Goal: Task Accomplishment & Management: Complete application form

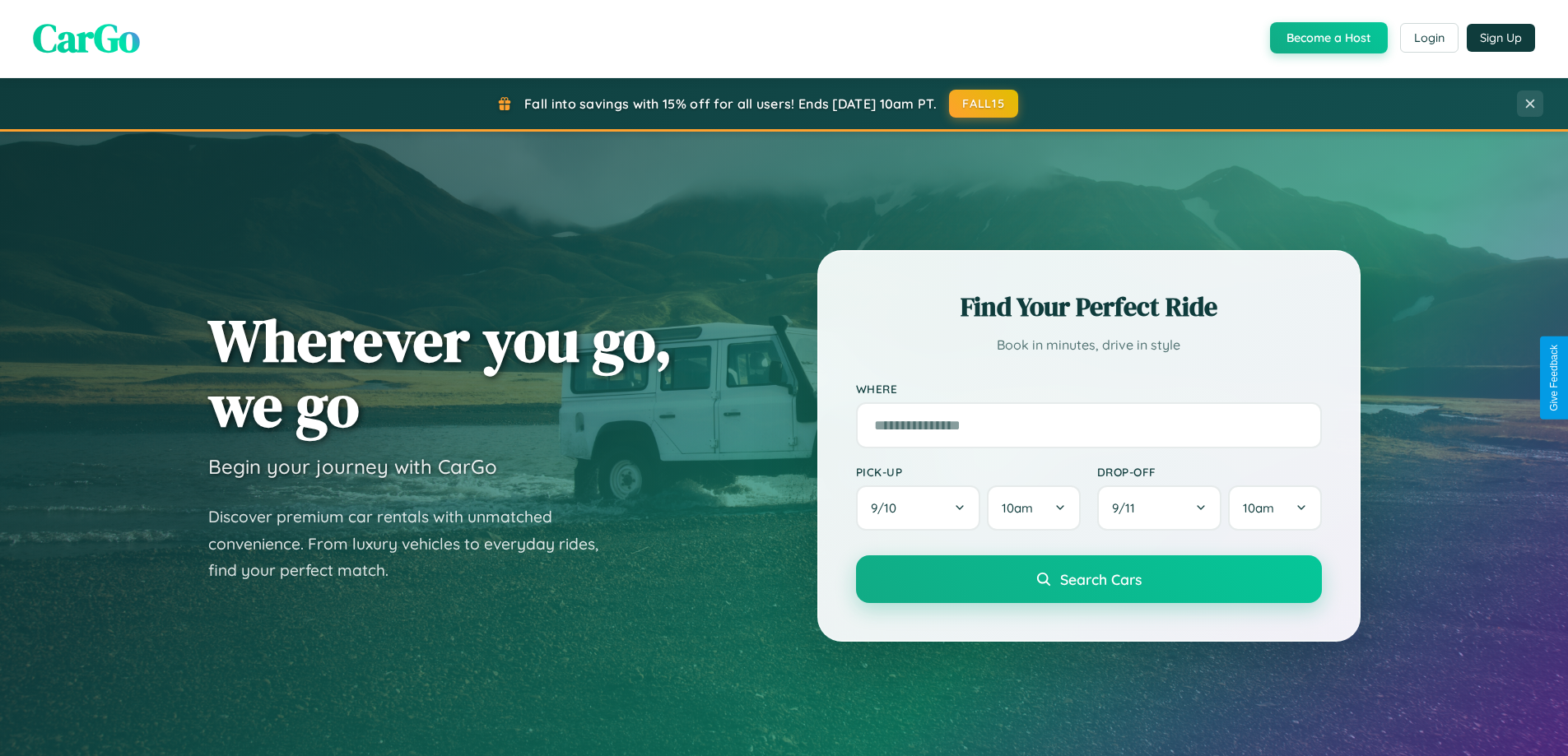
scroll to position [709, 0]
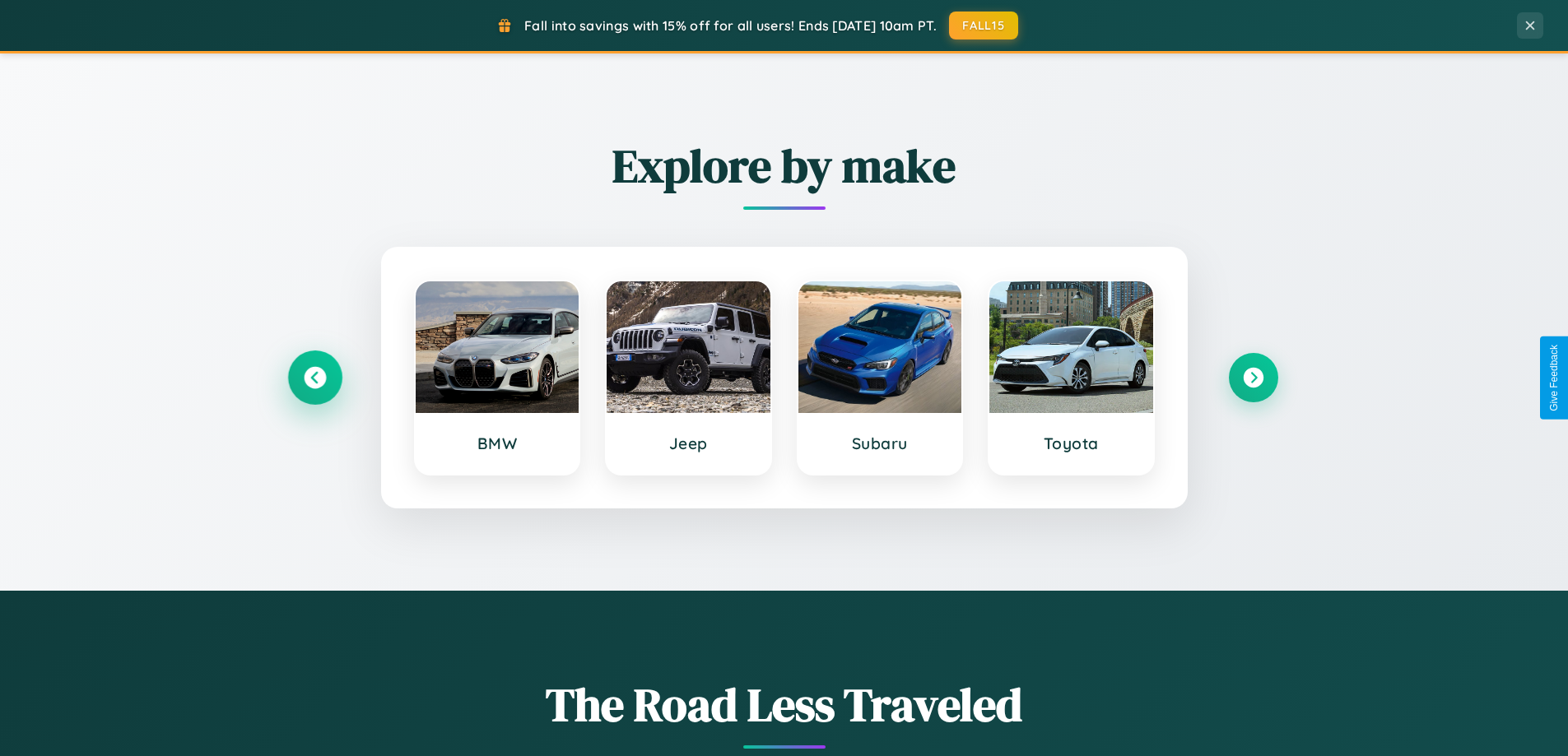
click at [315, 378] on icon at bounding box center [315, 378] width 22 height 22
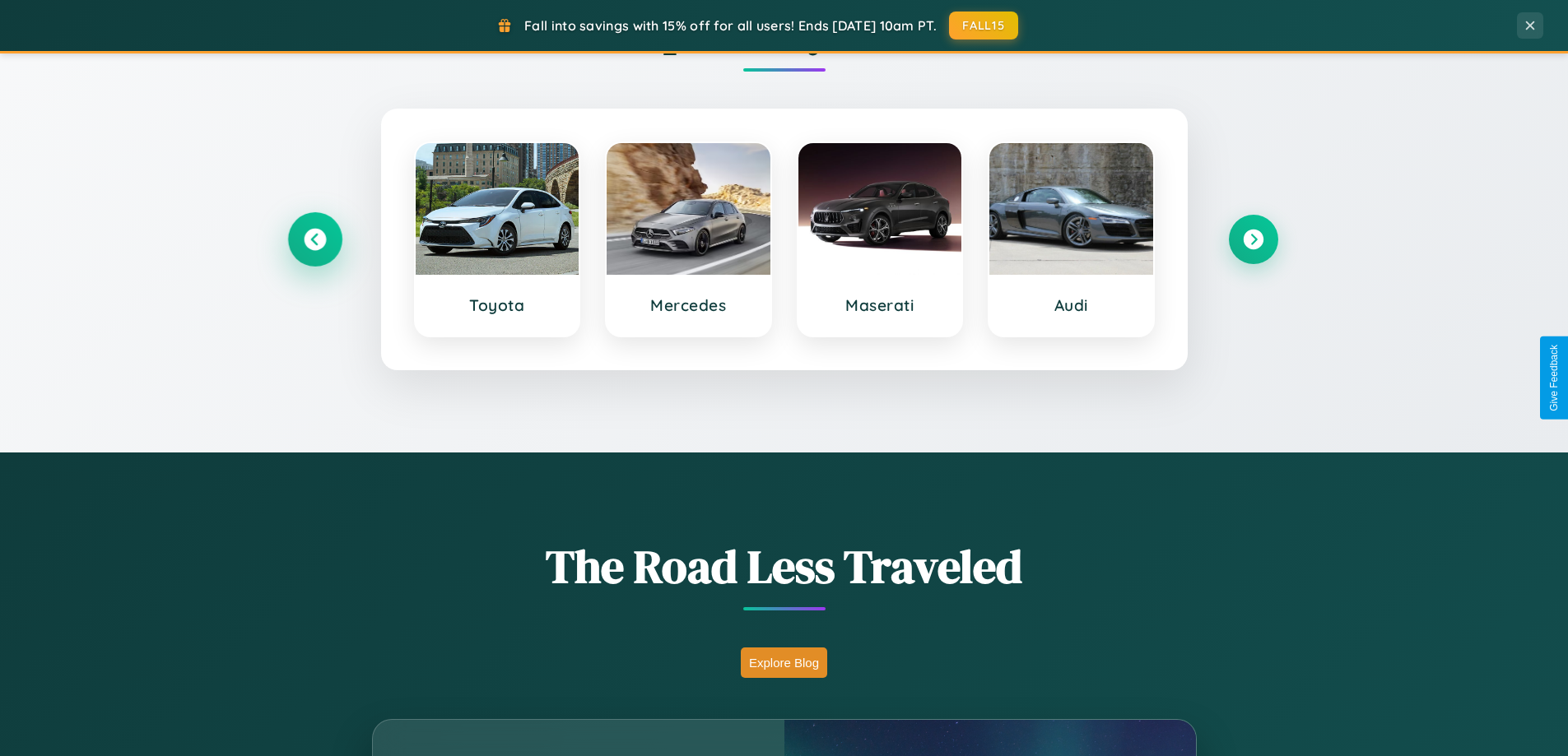
scroll to position [1132, 0]
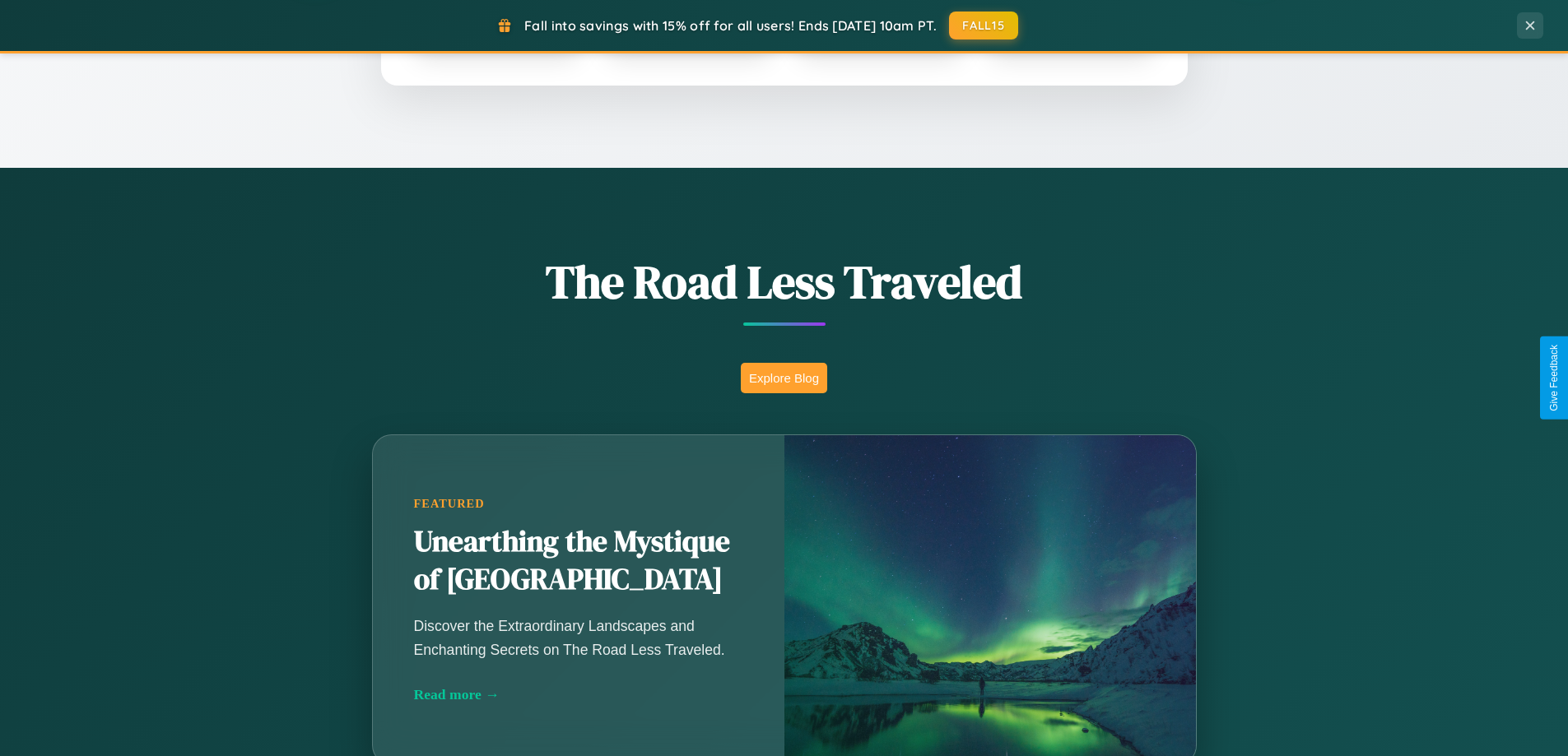
click at [783, 378] on button "Explore Blog" at bounding box center [783, 378] width 86 height 31
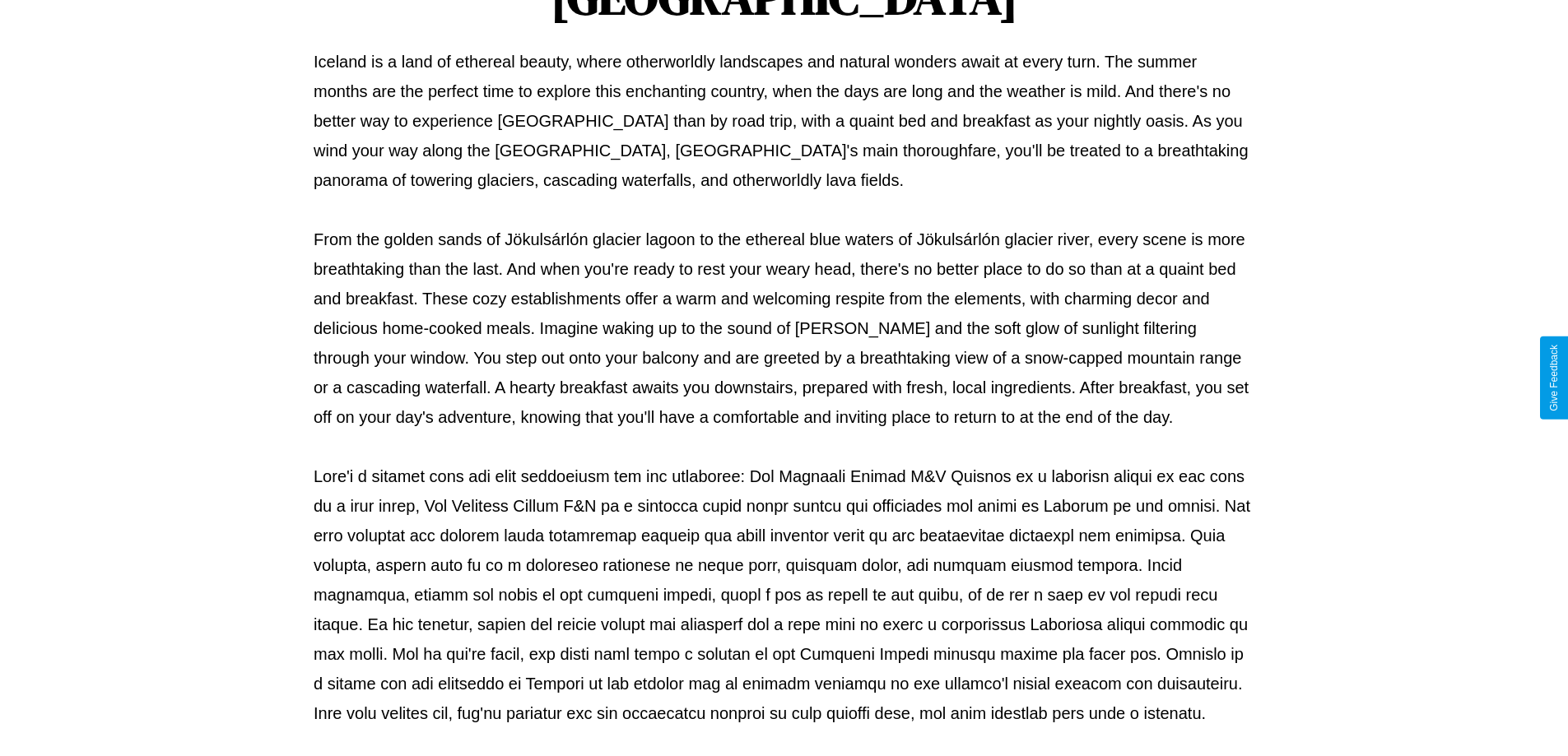
scroll to position [532, 0]
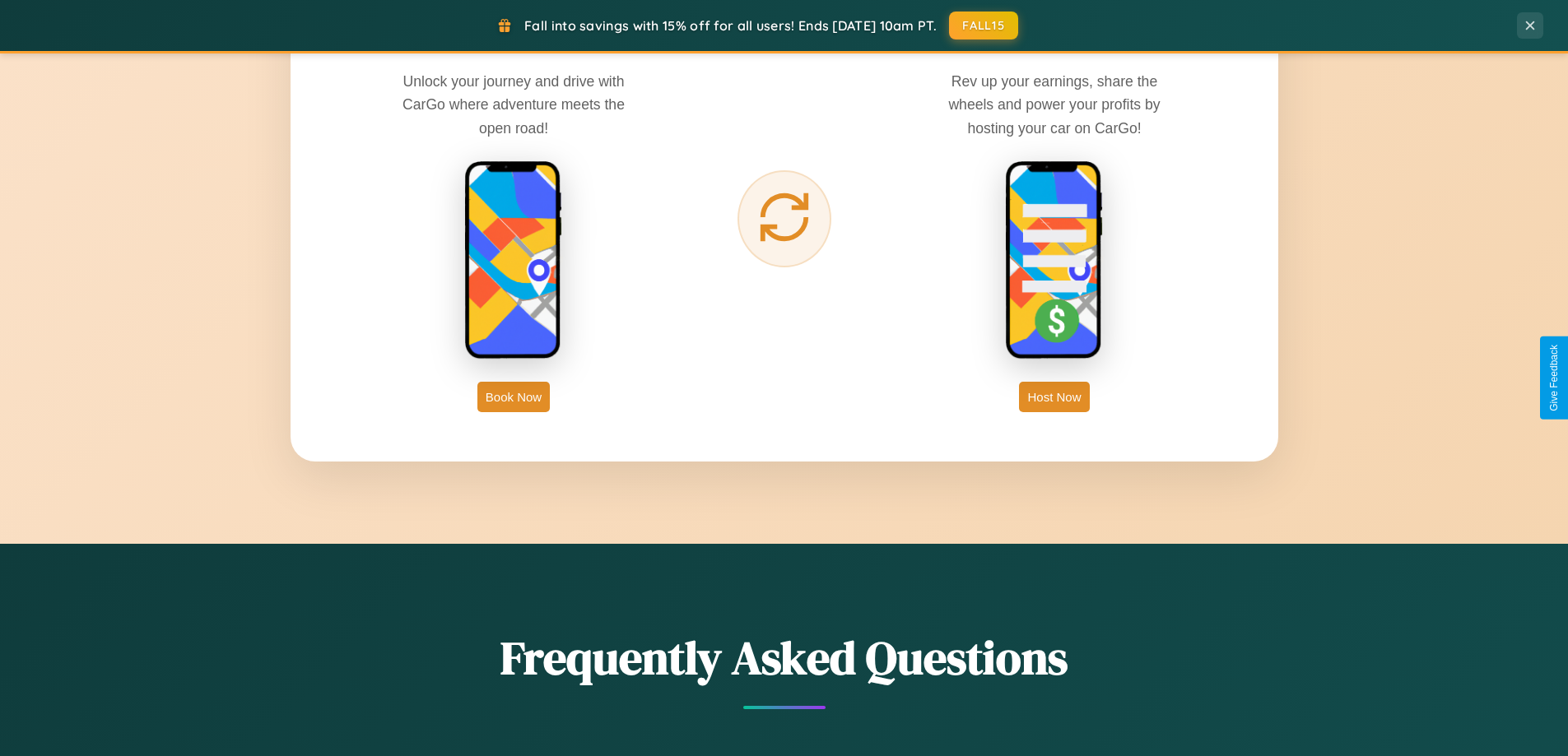
scroll to position [3166, 0]
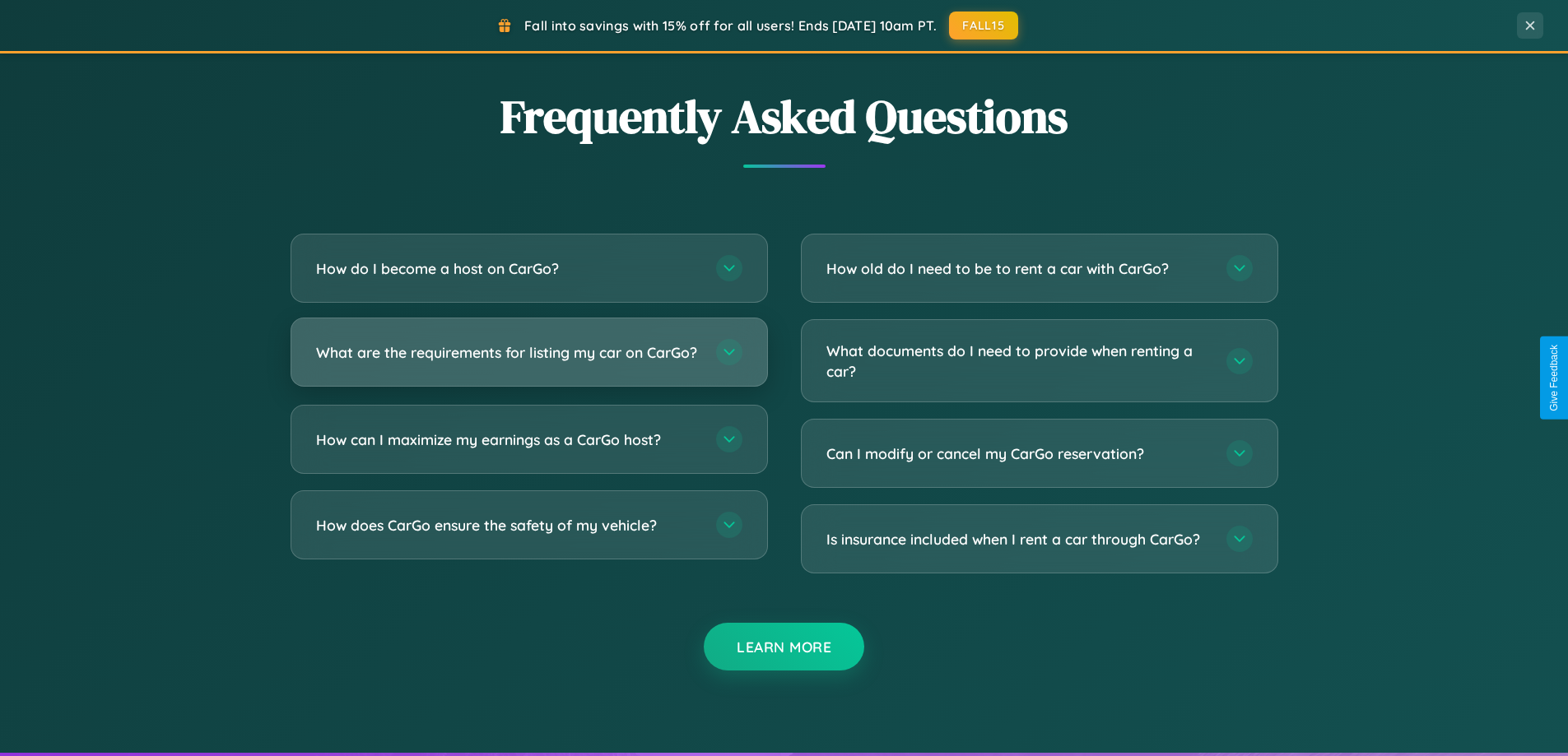
click at [529, 359] on h3 "What are the requirements for listing my car on CarGo?" at bounding box center [507, 352] width 383 height 21
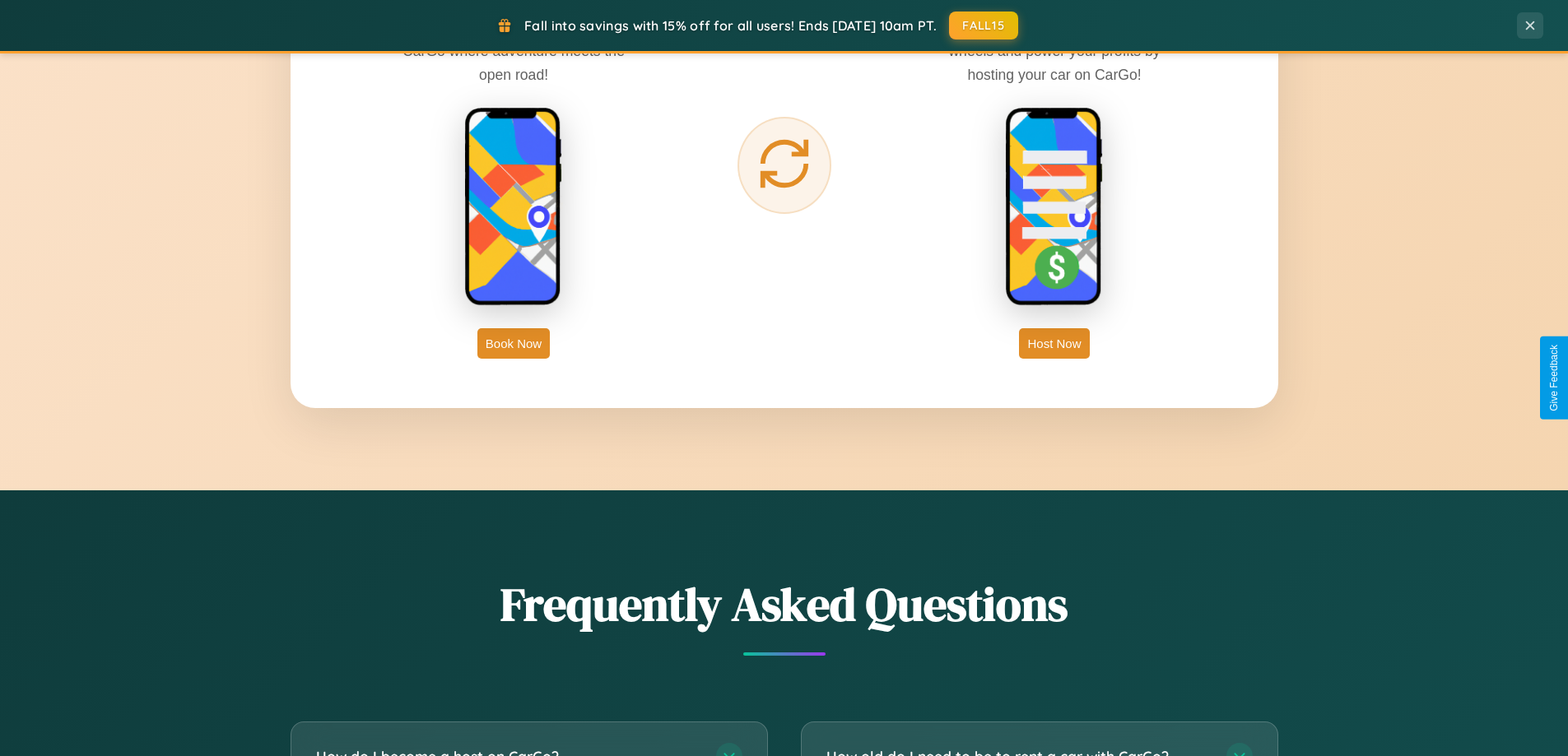
scroll to position [2643, 0]
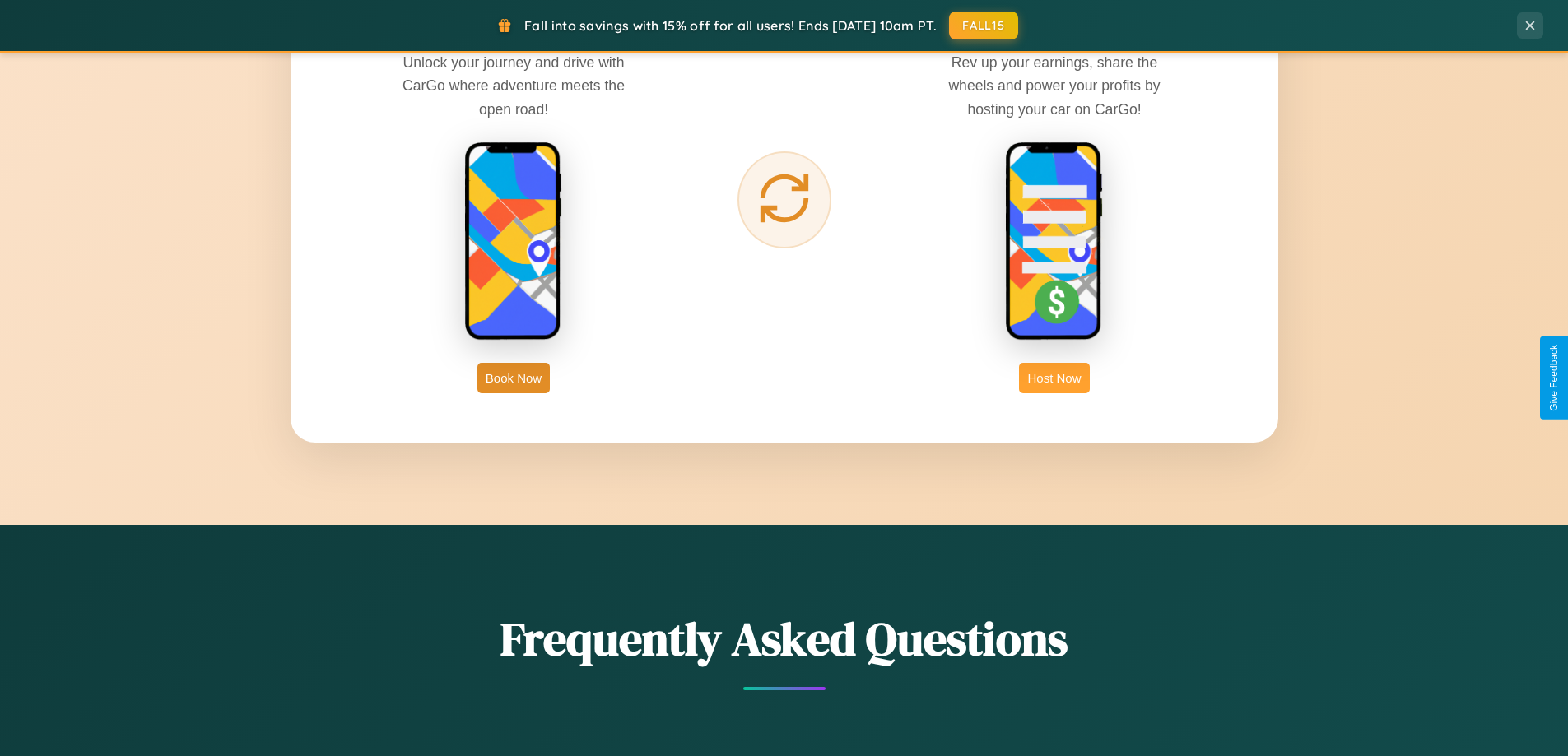
click at [1054, 378] on button "Host Now" at bounding box center [1053, 378] width 70 height 31
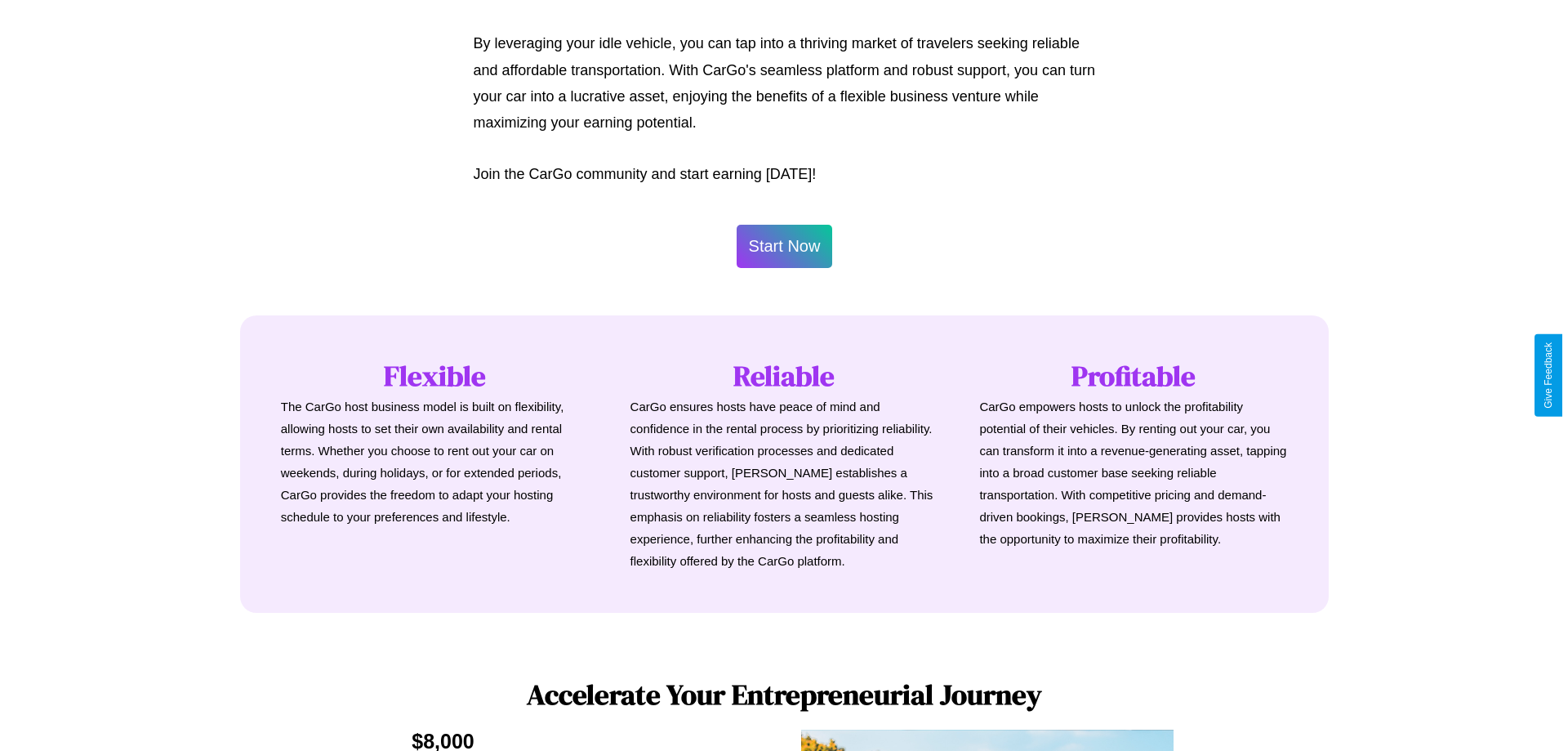
scroll to position [789, 0]
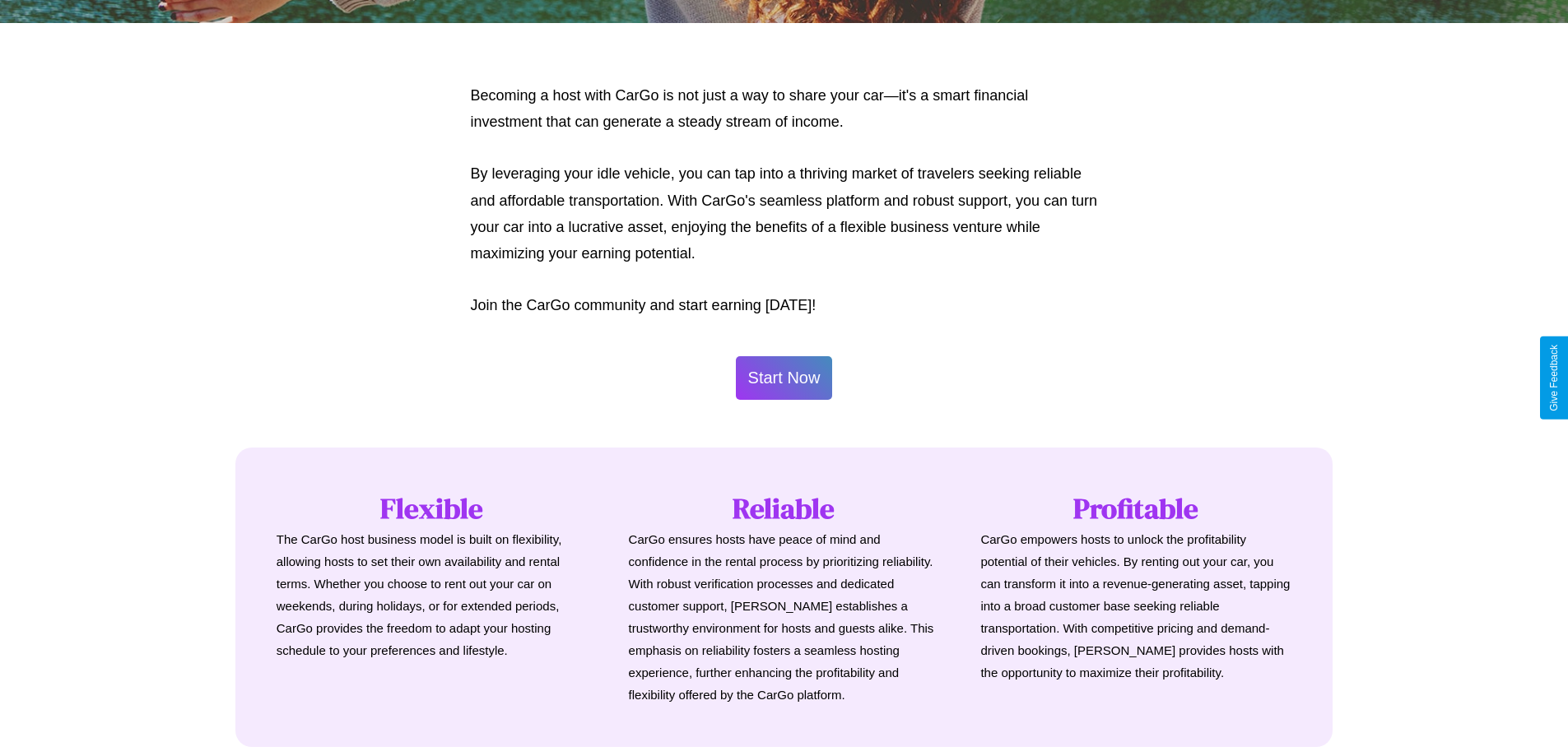
click at [783, 378] on button "Start Now" at bounding box center [784, 378] width 97 height 44
